Goal: Task Accomplishment & Management: Complete application form

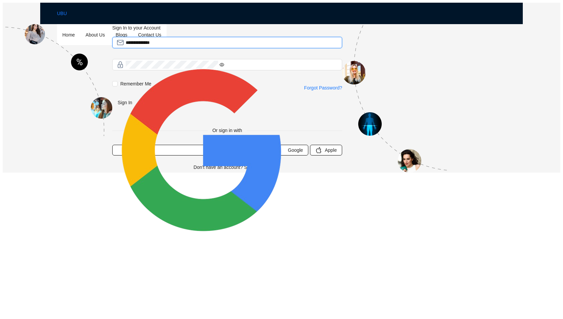
drag, startPoint x: 0, startPoint y: 0, endPoint x: 224, endPoint y: 119, distance: 253.6
click at [224, 48] on span "**********" at bounding box center [227, 42] width 230 height 11
click at [138, 108] on button "Sign In" at bounding box center [124, 102] width 25 height 11
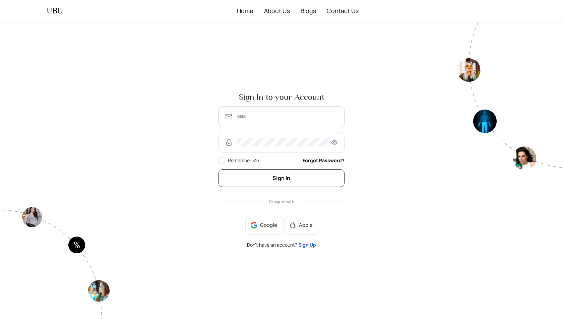
type input "**********"
click at [270, 178] on button "Sign In" at bounding box center [282, 178] width 126 height 18
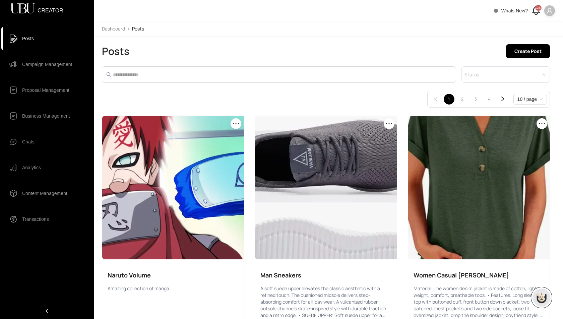
click at [536, 11] on div "1287" at bounding box center [538, 8] width 6 height 6
click at [536, 10] on div "1287" at bounding box center [538, 8] width 6 height 6
click at [536, 11] on div "1287" at bounding box center [538, 8] width 6 height 6
click at [59, 67] on span "Campaign Management" at bounding box center [47, 64] width 50 height 13
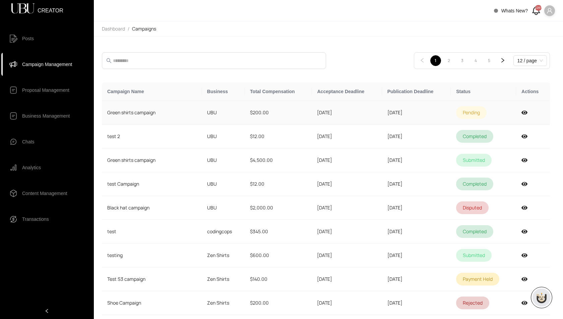
click at [262, 107] on td "$200.00" at bounding box center [278, 113] width 67 height 24
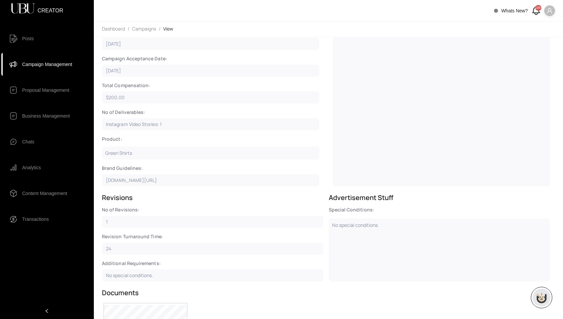
scroll to position [145, 0]
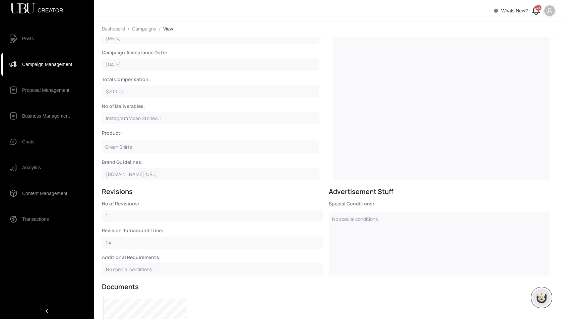
click at [126, 145] on div "Green Shirts" at bounding box center [211, 146] width 218 height 13
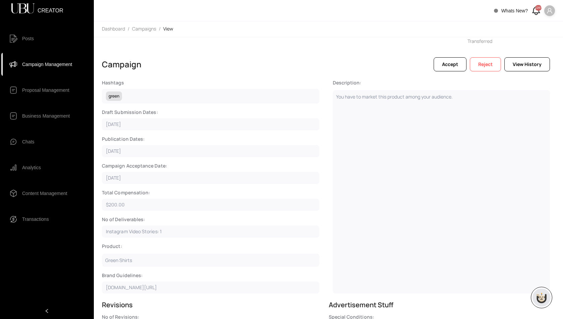
scroll to position [0, 0]
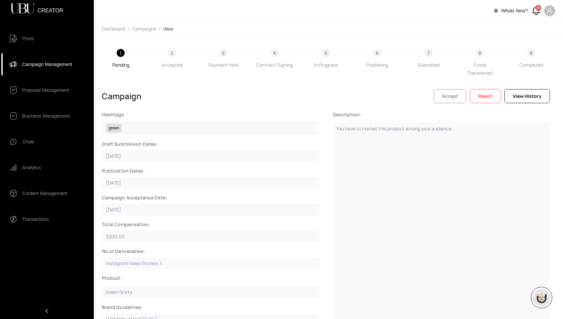
click at [452, 99] on span "Accept" at bounding box center [450, 96] width 16 height 7
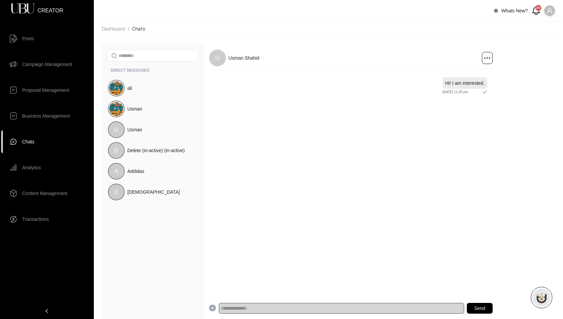
click at [276, 304] on input "text" at bounding box center [341, 308] width 245 height 11
type input "**********"
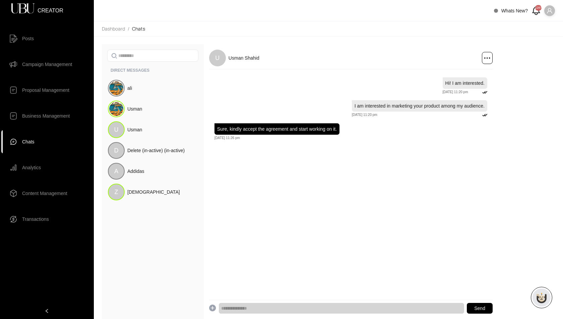
click at [44, 67] on span "Campaign Management" at bounding box center [47, 64] width 50 height 13
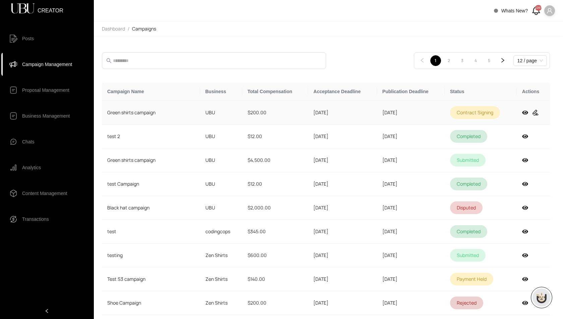
click at [294, 112] on td "$200.00" at bounding box center [275, 113] width 66 height 24
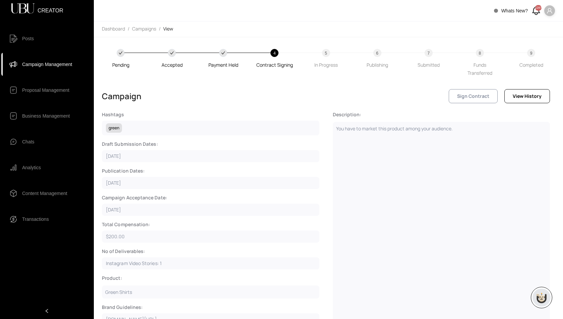
click at [461, 92] on button "Sign Contract" at bounding box center [473, 96] width 49 height 14
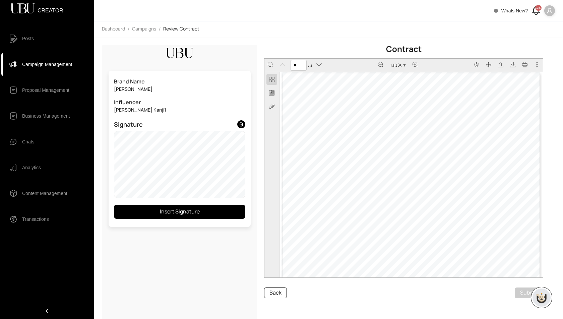
scroll to position [734, 0]
type input "*"
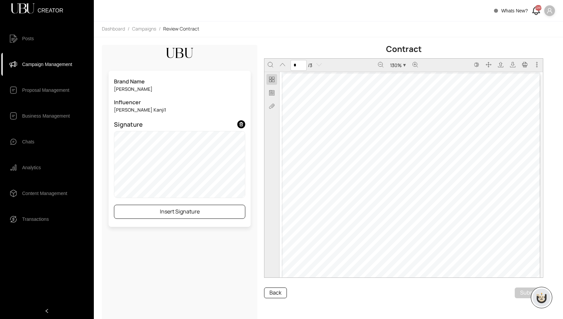
click at [158, 205] on button "Insert Signature" at bounding box center [179, 212] width 131 height 14
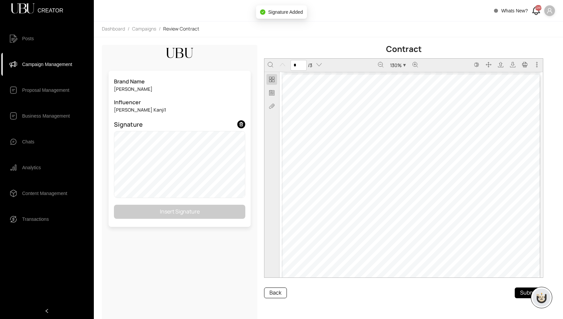
type input "*"
click at [525, 293] on button "Submit" at bounding box center [529, 293] width 28 height 11
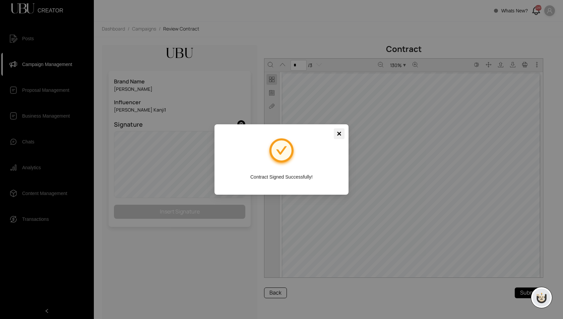
click at [337, 135] on span "×" at bounding box center [339, 133] width 5 height 11
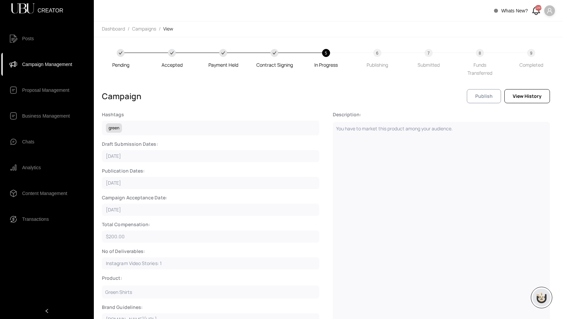
click at [482, 100] on button "Publish" at bounding box center [484, 96] width 34 height 14
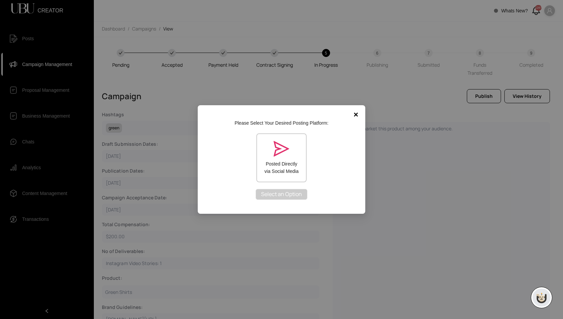
click at [271, 163] on label "Posted Directly via Social Media" at bounding box center [282, 167] width 36 height 15
click at [275, 197] on span "Completed" at bounding box center [281, 194] width 27 height 8
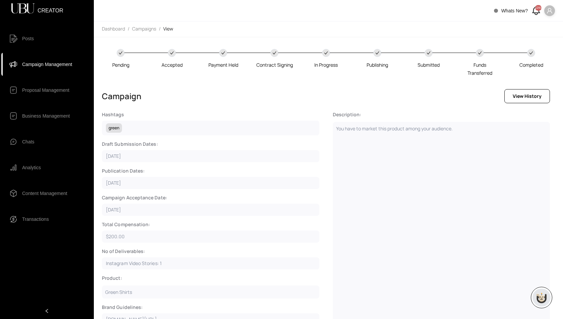
click at [54, 67] on span "Campaign Management" at bounding box center [47, 64] width 50 height 13
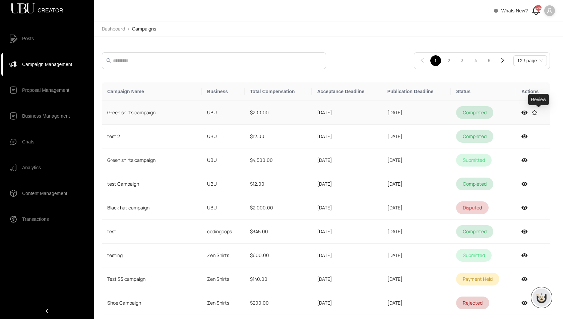
click at [538, 113] on icon at bounding box center [535, 112] width 6 height 5
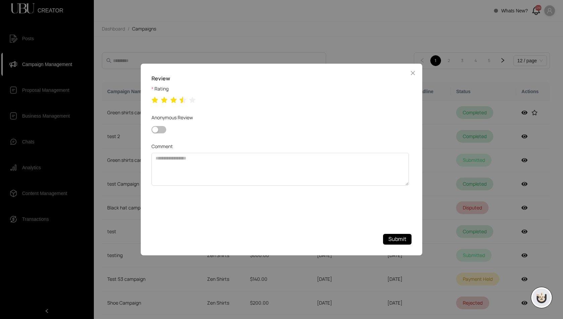
click at [182, 101] on icon "star" at bounding box center [183, 100] width 7 height 7
click at [397, 239] on span "Submit" at bounding box center [398, 239] width 18 height 8
